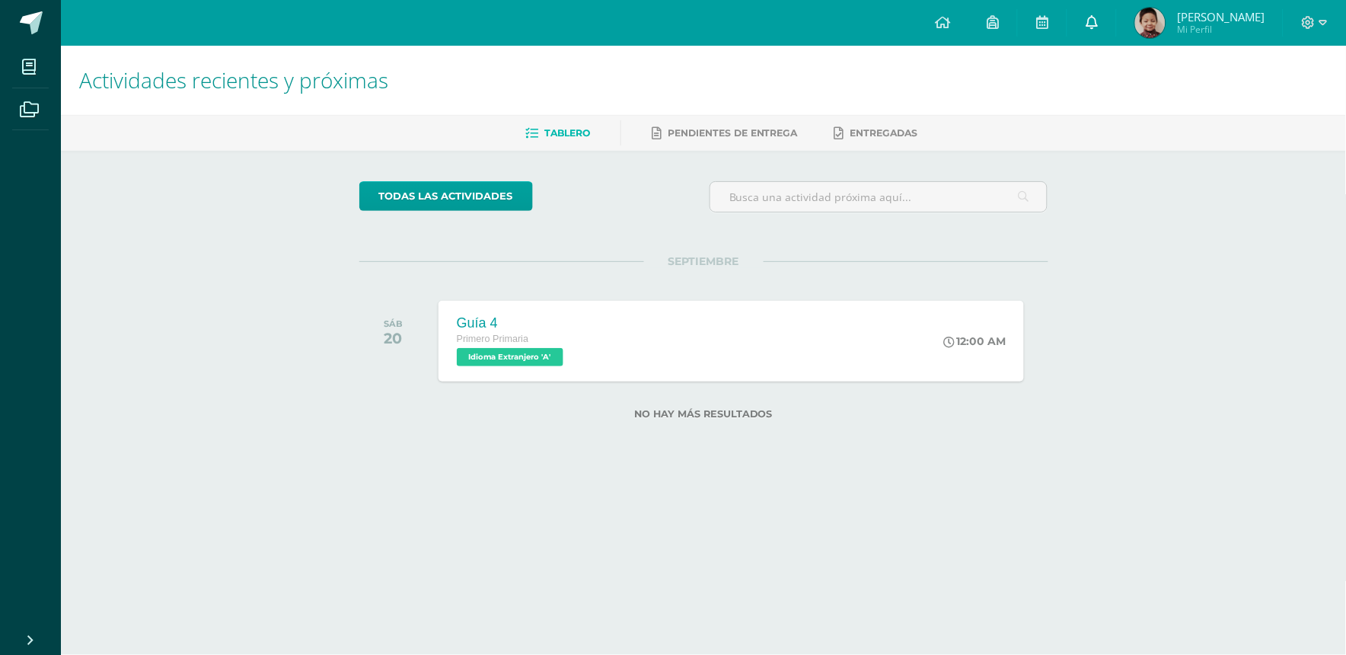
click at [1098, 18] on icon at bounding box center [1092, 22] width 12 height 14
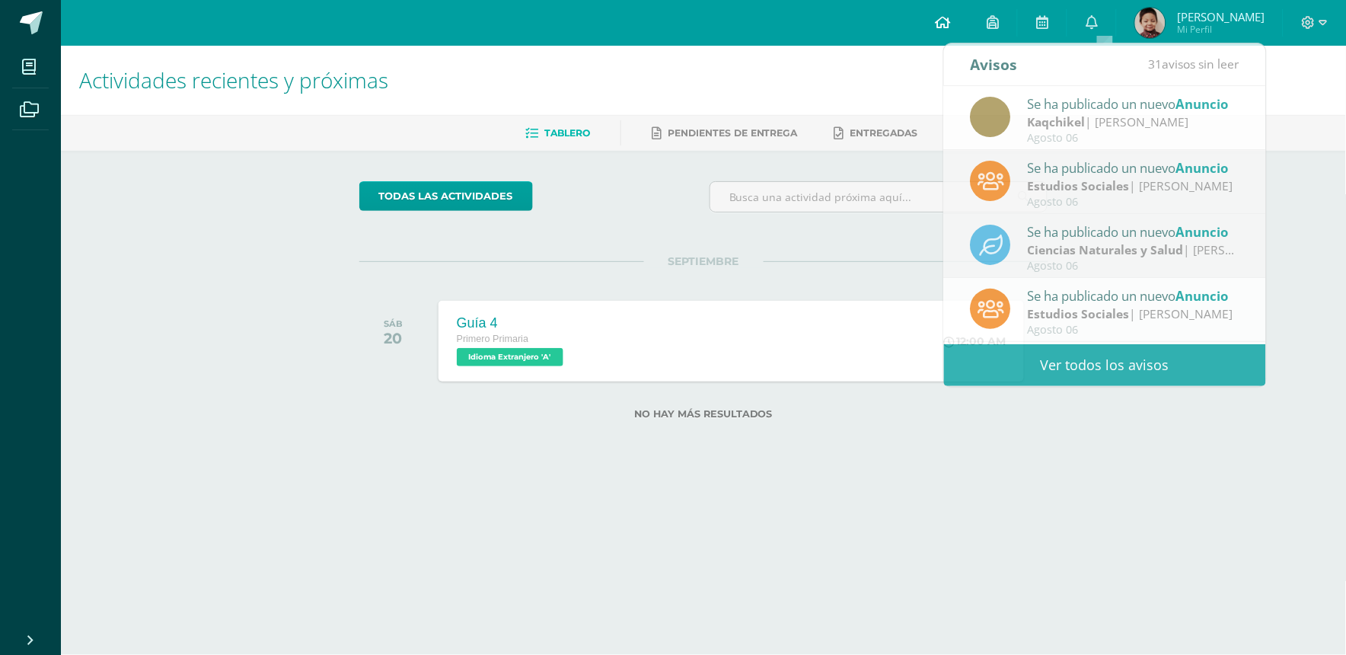
click at [950, 16] on icon at bounding box center [942, 22] width 15 height 14
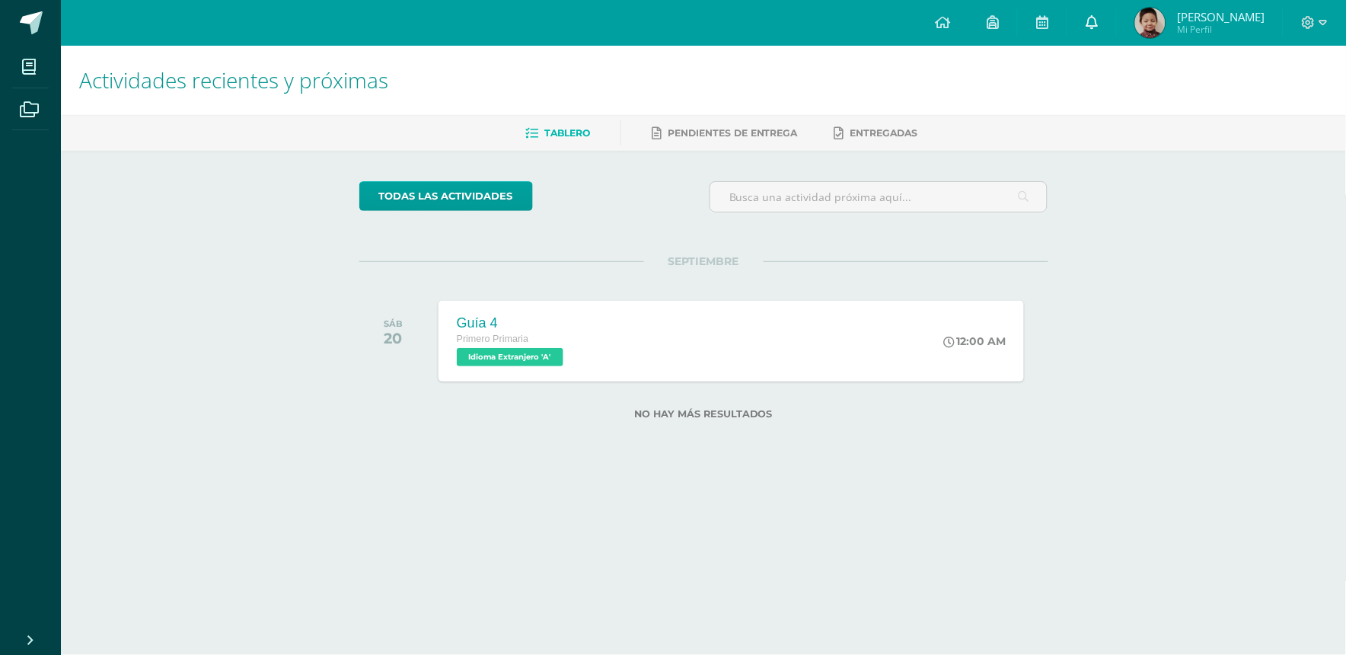
click at [1098, 18] on icon at bounding box center [1092, 22] width 12 height 14
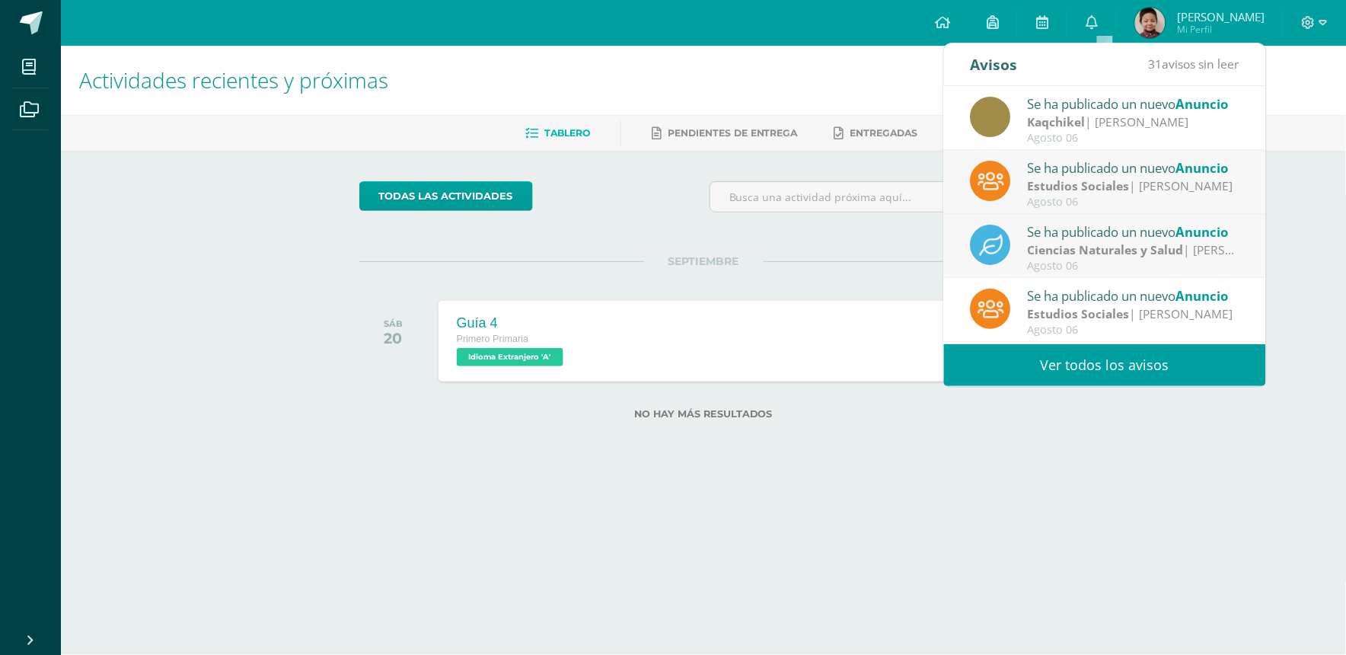
click at [1119, 119] on div "Kaqchikel | [PERSON_NAME]" at bounding box center [1135, 122] width 212 height 18
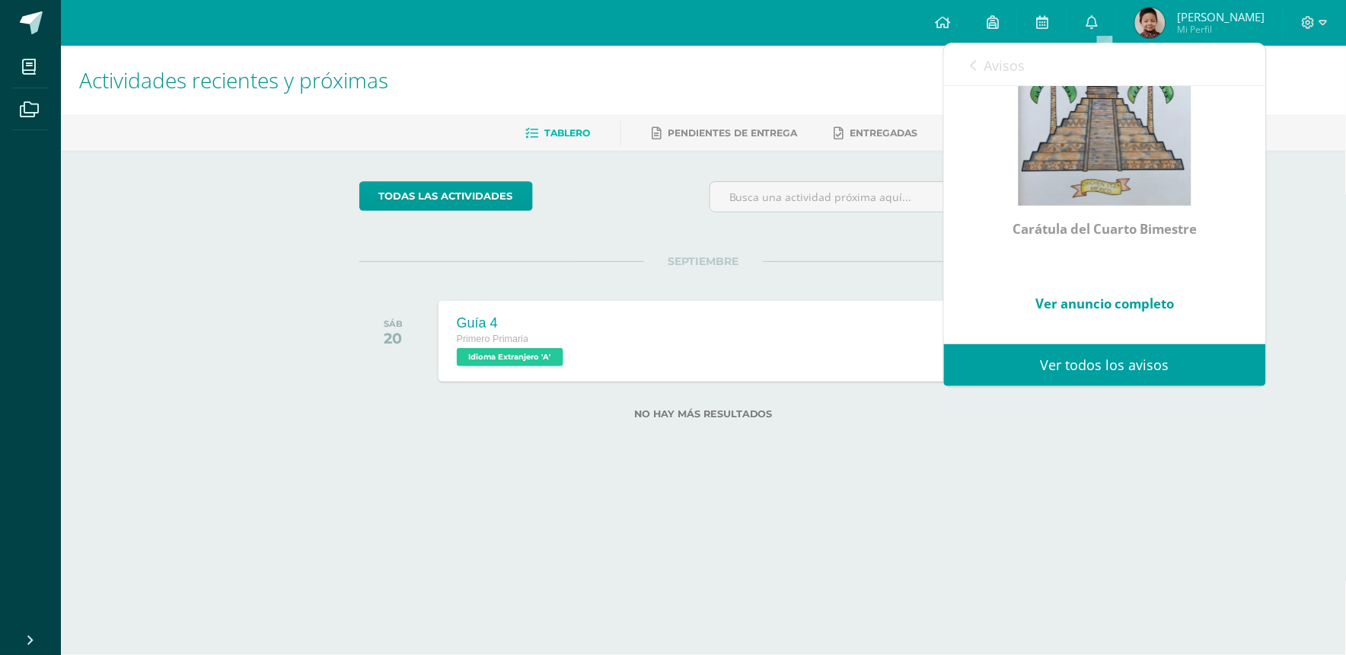
scroll to position [368, 0]
